Goal: Navigation & Orientation: Understand site structure

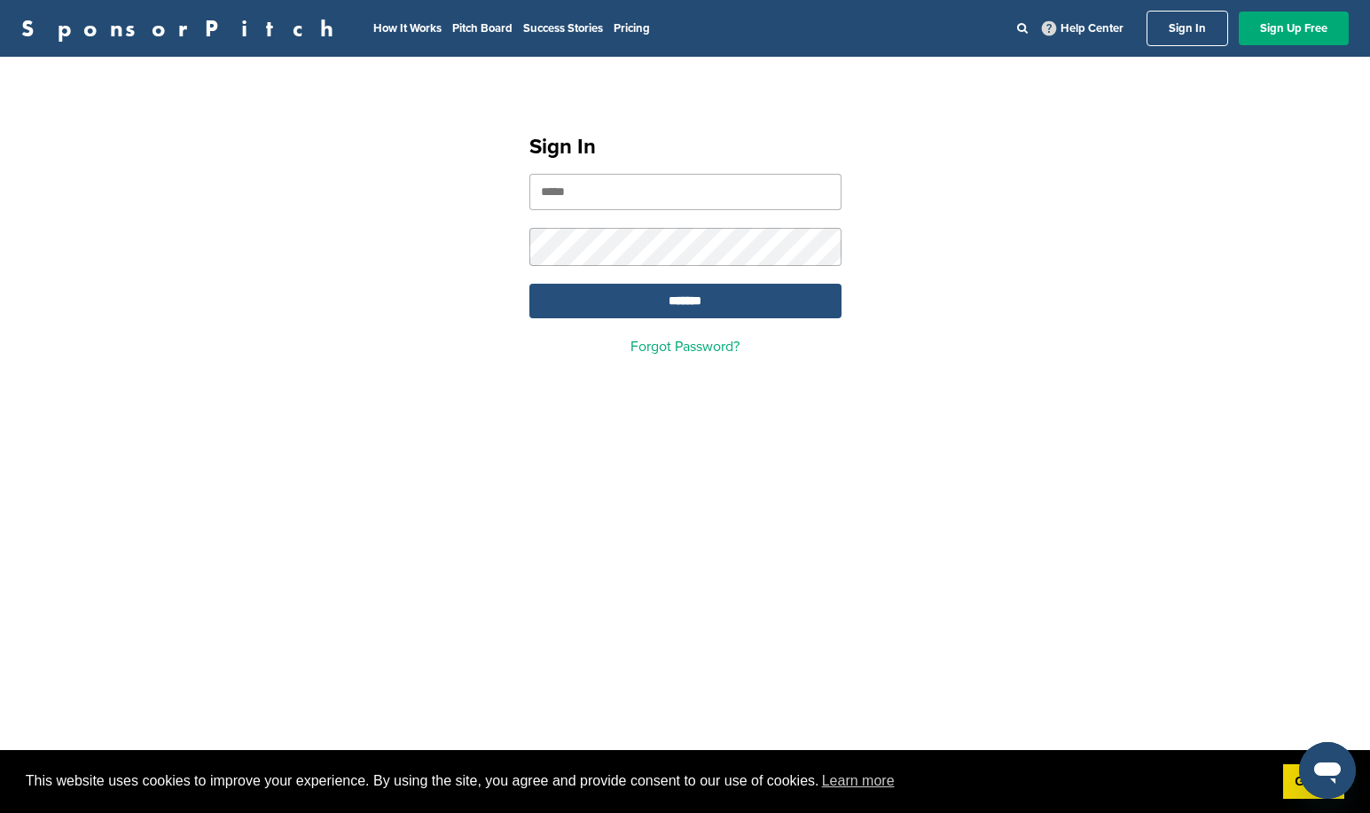
type input "**********"
click at [694, 301] on input "*******" at bounding box center [685, 301] width 312 height 35
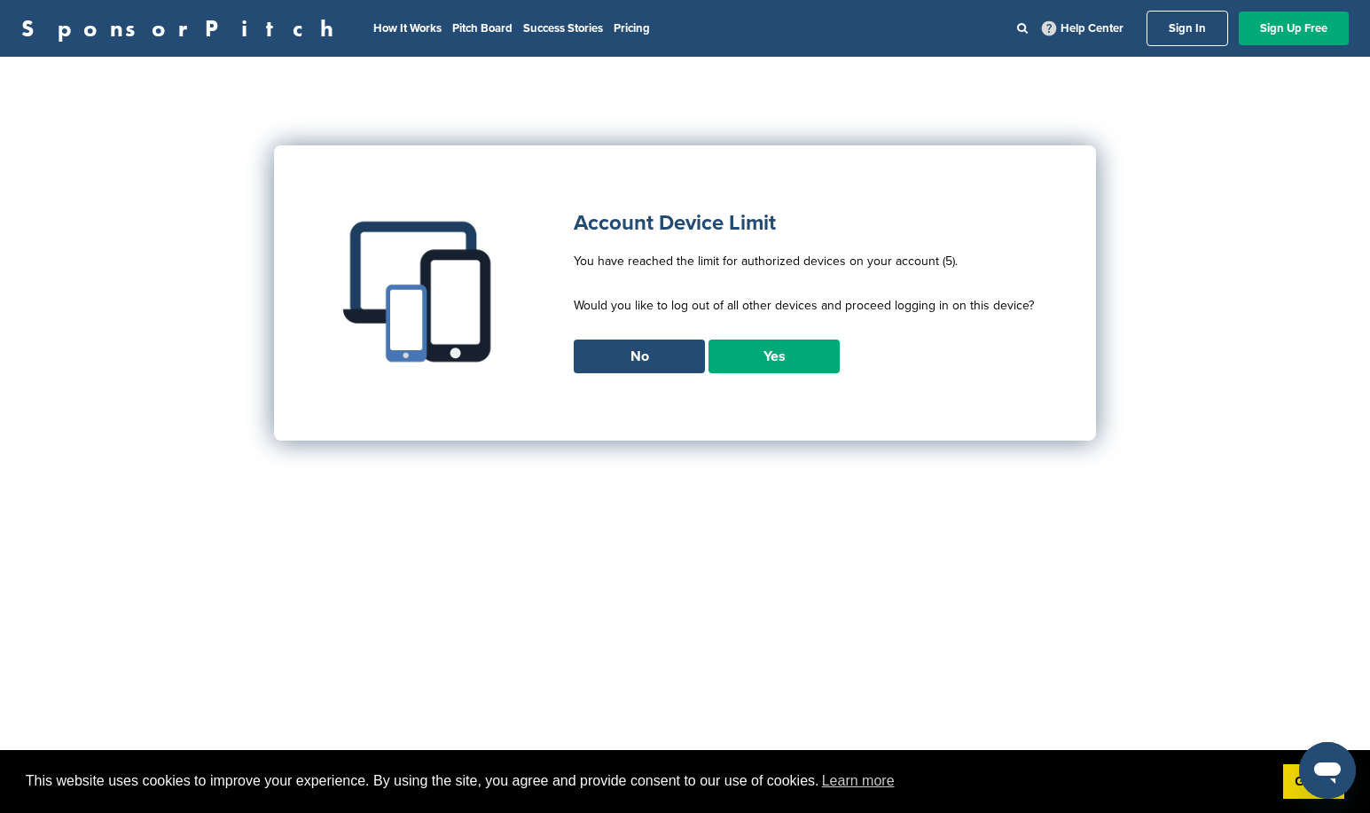
click at [756, 356] on link "Yes" at bounding box center [773, 357] width 131 height 34
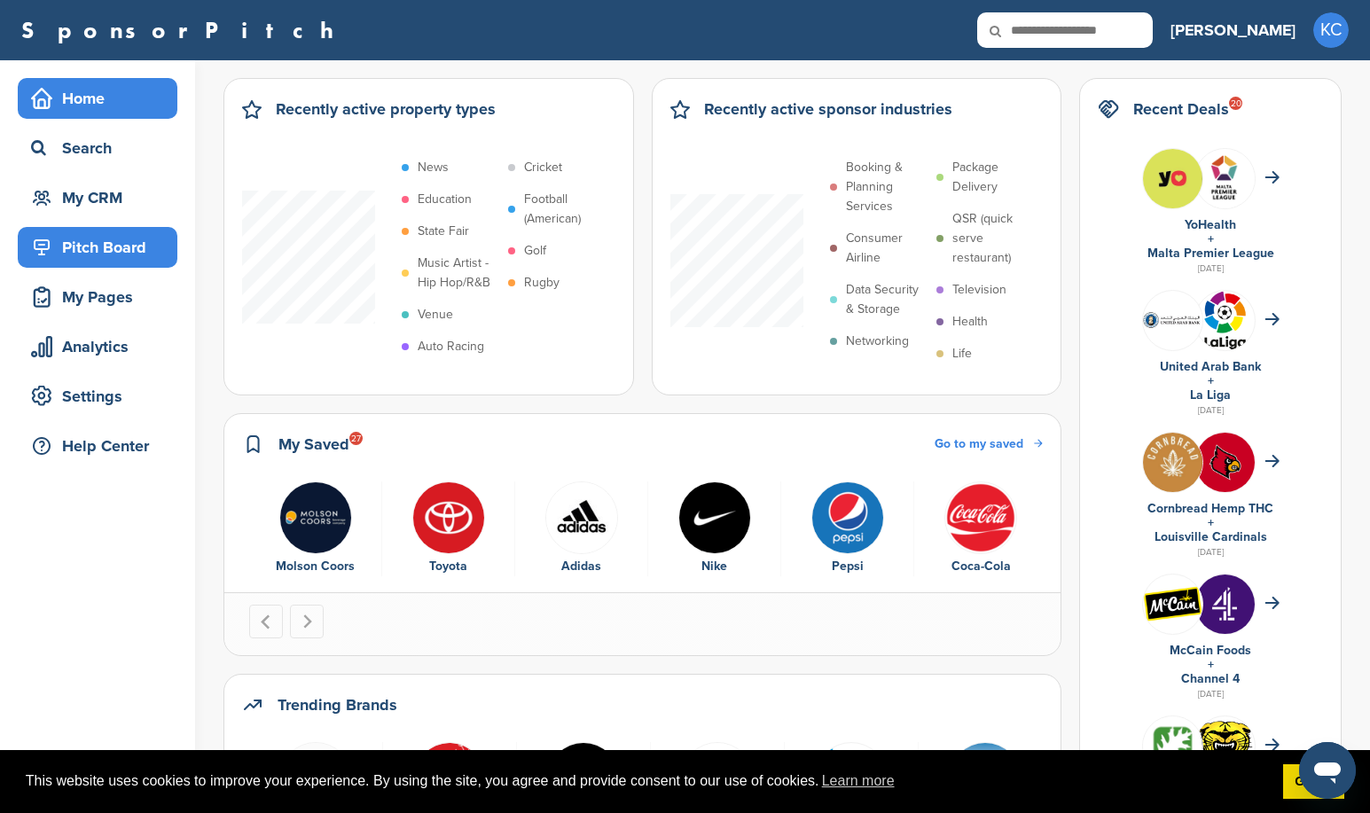
click at [135, 253] on div "Pitch Board" at bounding box center [102, 247] width 151 height 32
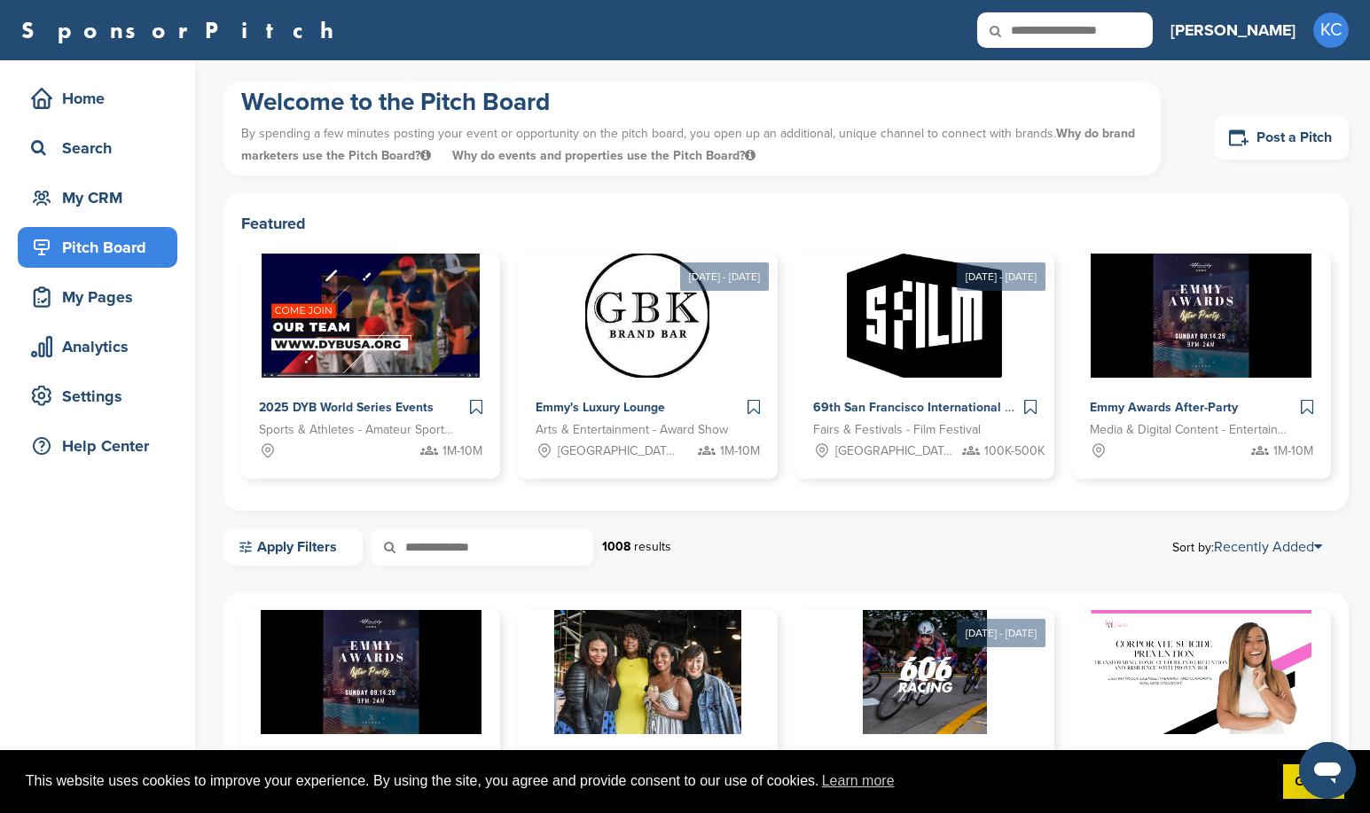
click at [114, 249] on div "Pitch Board" at bounding box center [102, 247] width 151 height 32
click at [92, 303] on div "My Pages" at bounding box center [102, 297] width 151 height 32
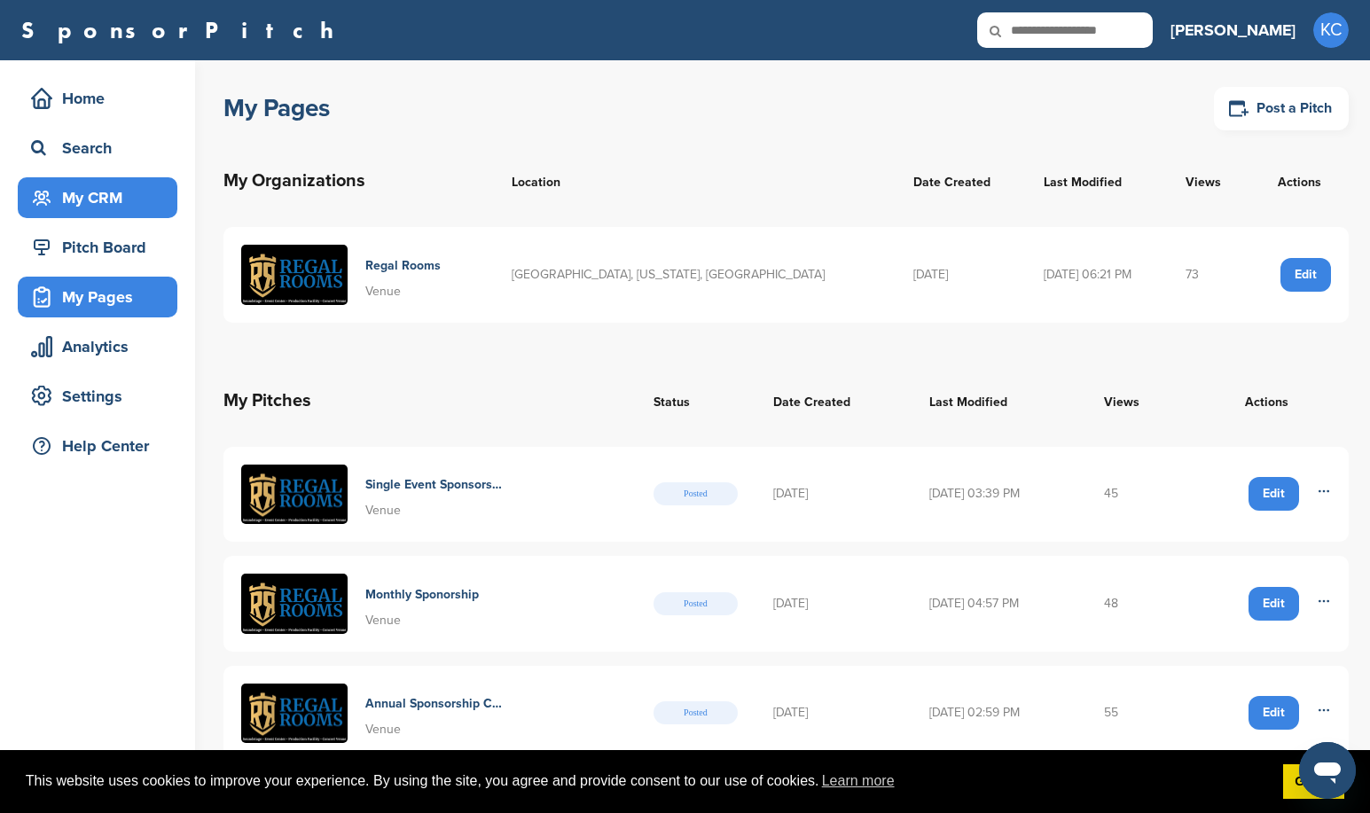
click at [121, 202] on div "My CRM" at bounding box center [102, 198] width 151 height 32
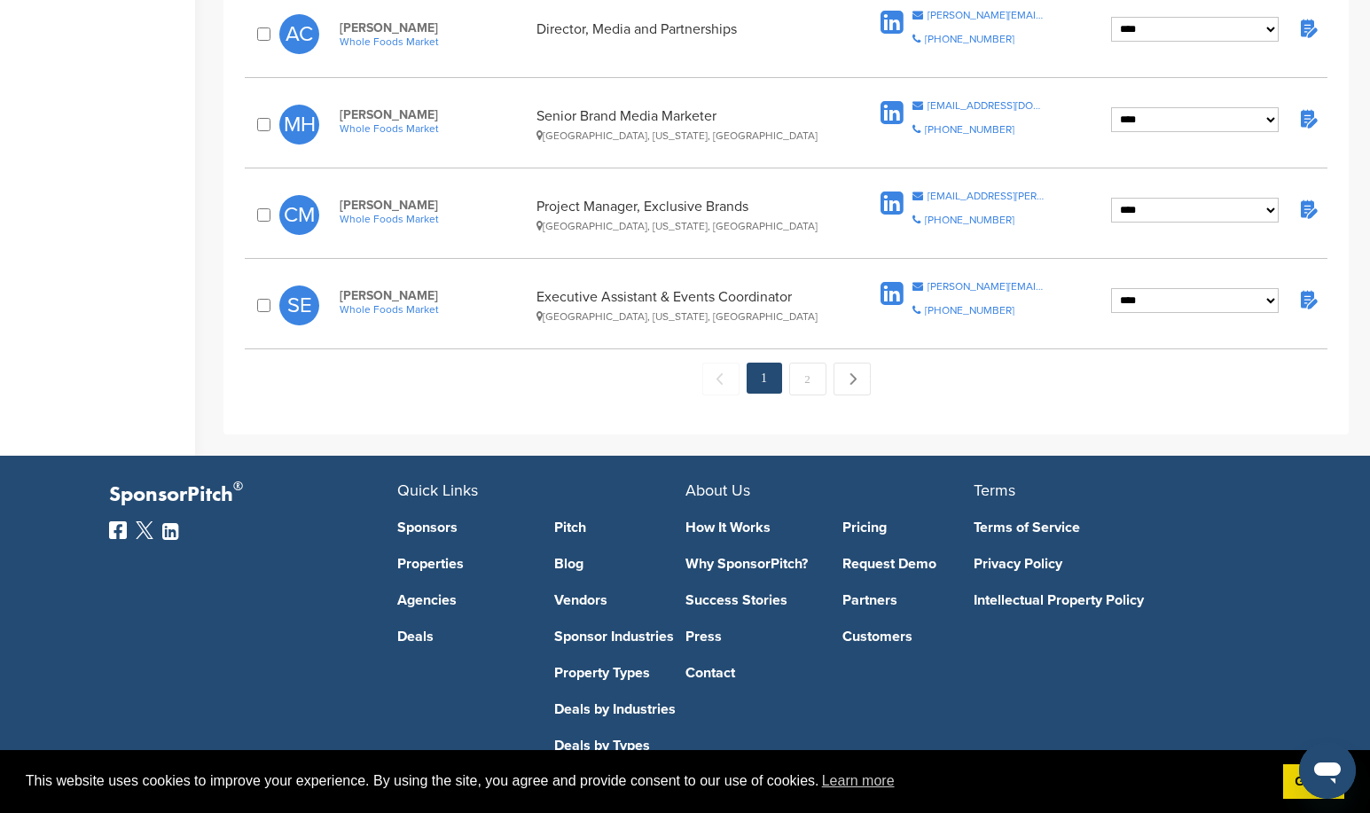
drag, startPoint x: 485, startPoint y: 403, endPoint x: 491, endPoint y: 389, distance: 14.7
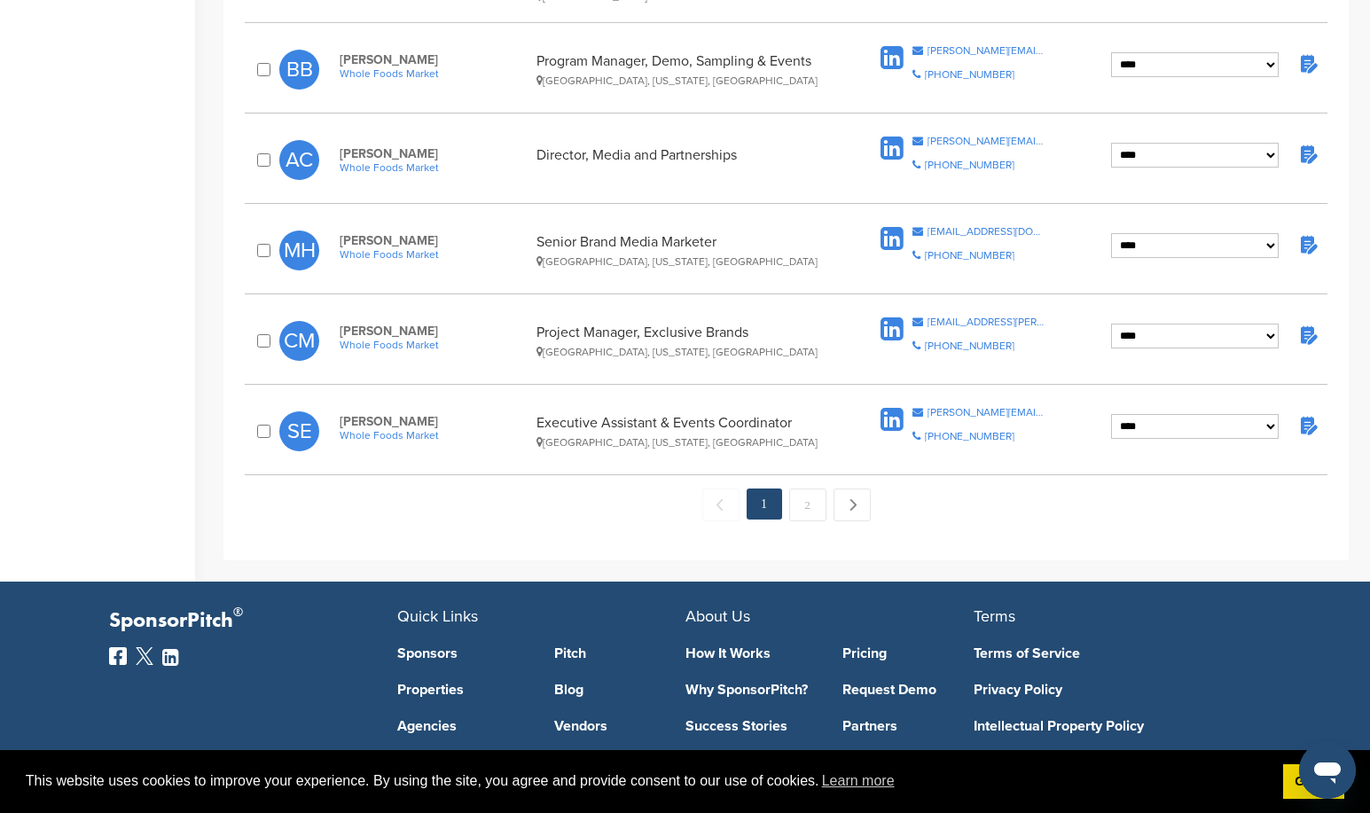
scroll to position [1913, 0]
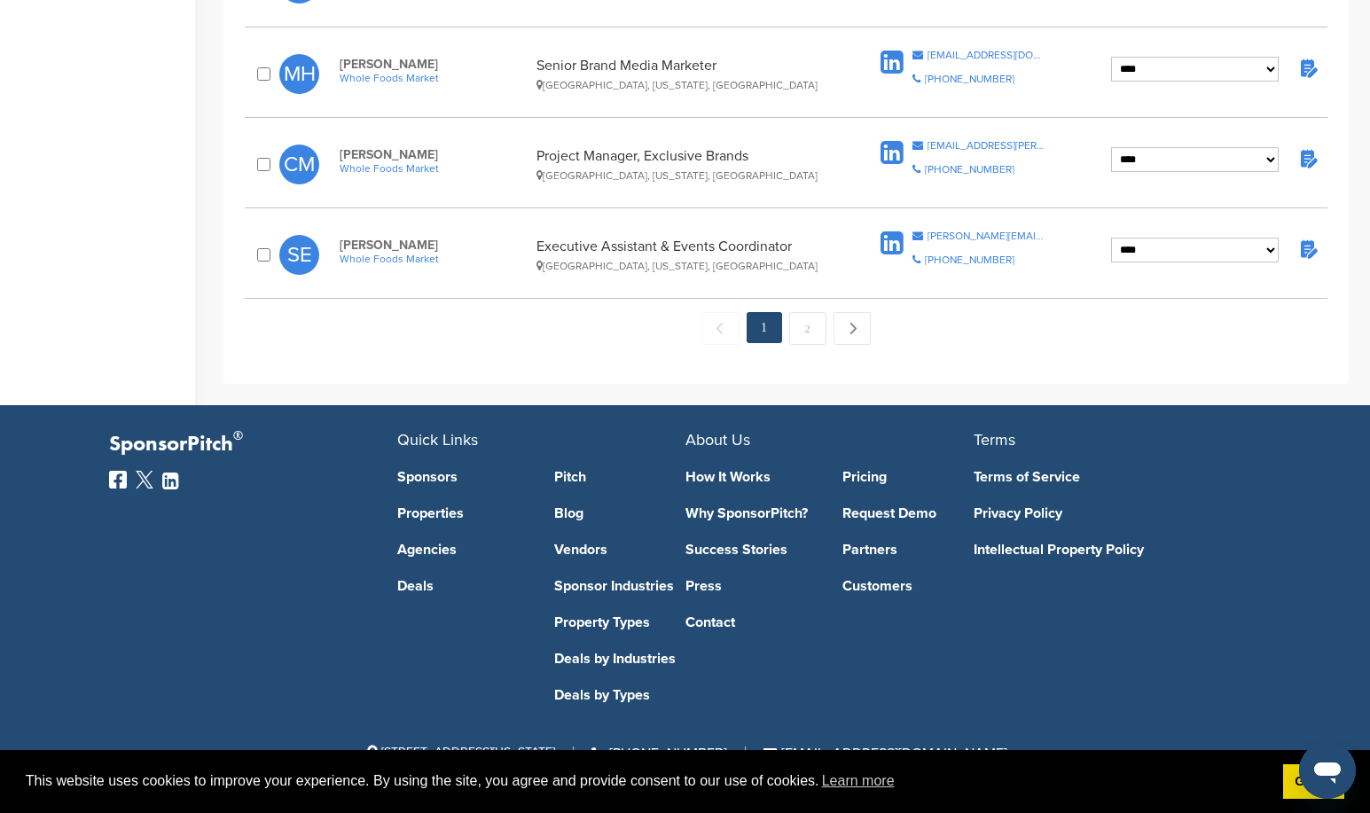
drag, startPoint x: 810, startPoint y: 847, endPoint x: 1153, endPoint y: 716, distance: 366.2
click at [1154, 716] on div "SponsorPitch ® Quick Links Sponsors Properties Agencies Deals Pitch Blog Vendor…" at bounding box center [685, 611] width 1170 height 359
